Goal: Find specific page/section

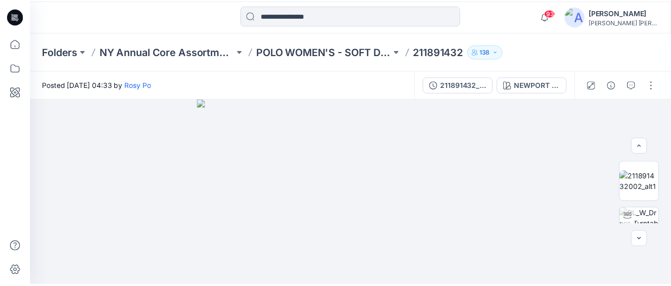
scroll to position [222, 0]
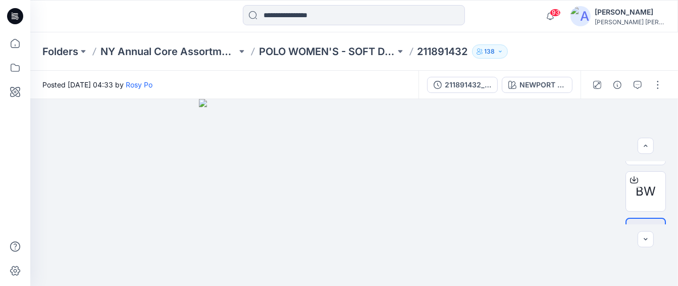
click at [6, 147] on div at bounding box center [15, 159] width 22 height 254
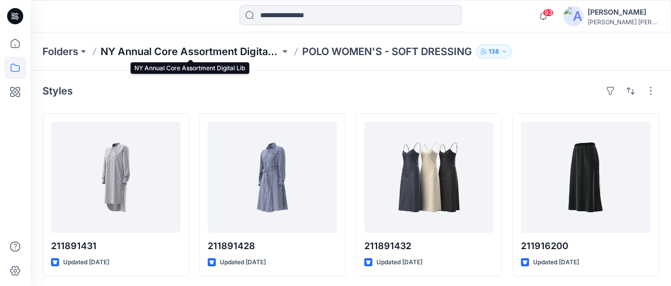
click at [228, 46] on p "NY Annual Core Assortment Digital Lib" at bounding box center [189, 51] width 179 height 14
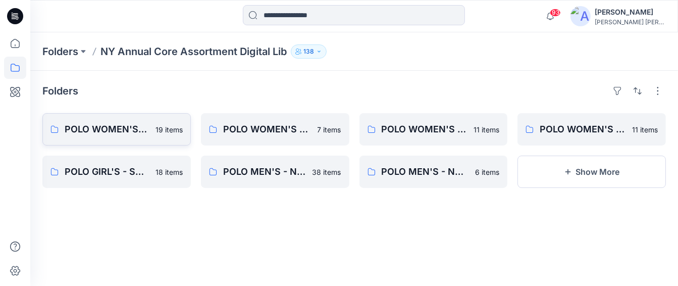
click at [128, 127] on p "POLO WOMEN'S - WOVEN SHIRT" at bounding box center [107, 129] width 85 height 14
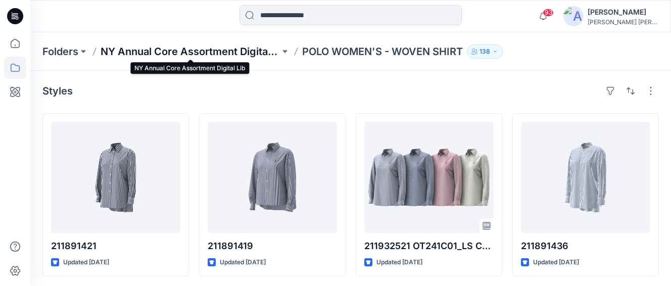
click at [255, 48] on p "NY Annual Core Assortment Digital Lib" at bounding box center [189, 51] width 179 height 14
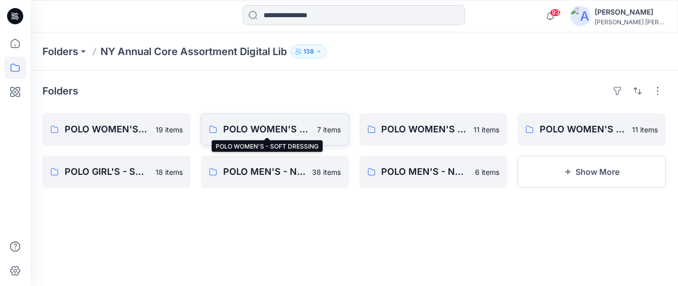
click at [293, 127] on p "POLO WOMEN'S - SOFT DRESSING" at bounding box center [267, 129] width 88 height 14
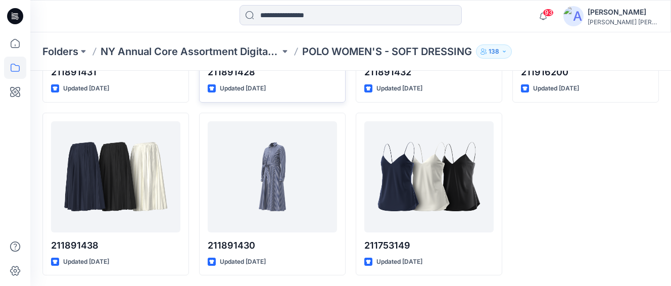
scroll to position [175, 0]
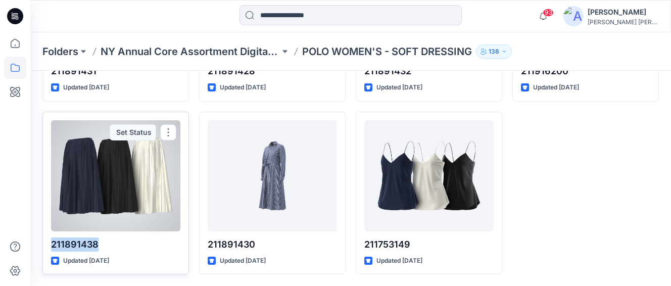
drag, startPoint x: 101, startPoint y: 240, endPoint x: 50, endPoint y: 240, distance: 51.0
click at [50, 240] on div "211891438 Updated [DATE] Set Status" at bounding box center [115, 193] width 146 height 163
copy p "211891438"
